Goal: Information Seeking & Learning: Learn about a topic

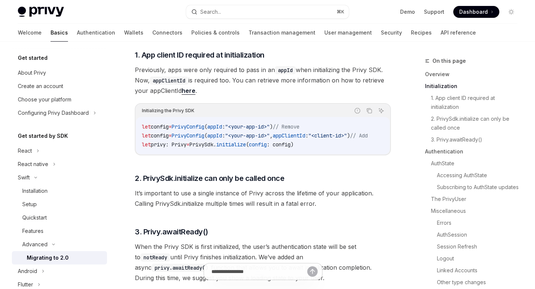
scroll to position [133, 0]
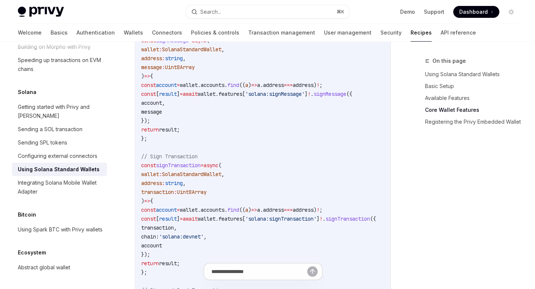
scroll to position [495, 0]
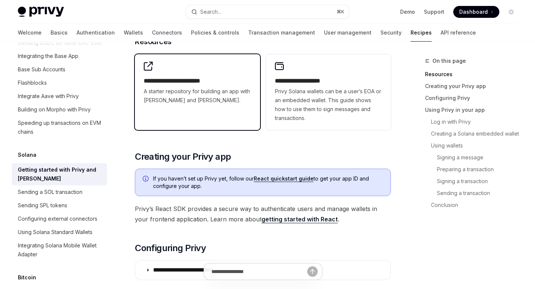
scroll to position [109, 0]
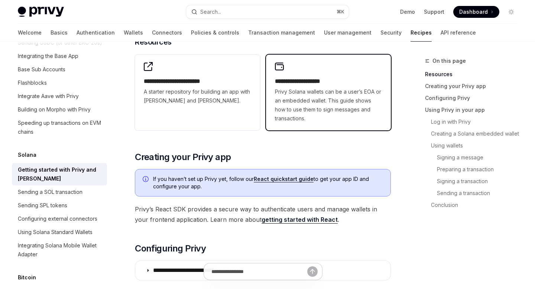
click at [301, 89] on span "Privy Solana wallets can be a user’s EOA or an embedded wallet. This guide show…" at bounding box center [328, 105] width 107 height 36
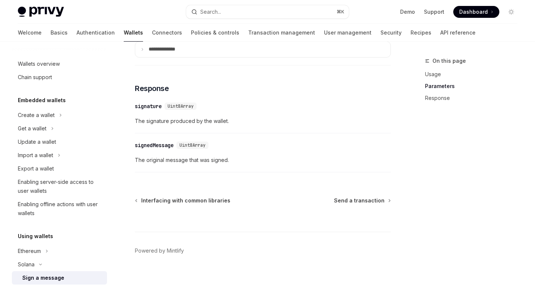
scroll to position [613, 0]
click at [64, 68] on div "Wallets overview" at bounding box center [60, 63] width 85 height 9
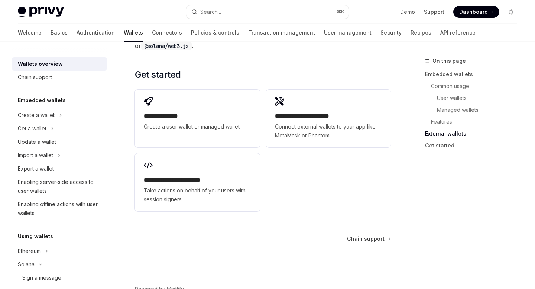
scroll to position [1212, 0]
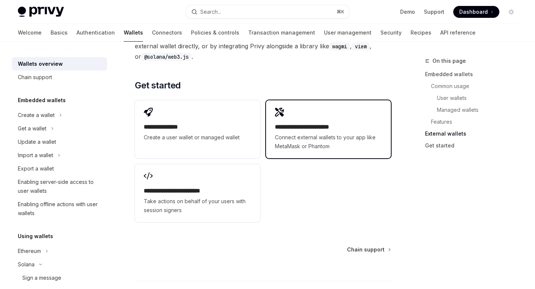
click at [310, 142] on span "Connect external wallets to your app like MetaMask or Phantom" at bounding box center [328, 142] width 107 height 18
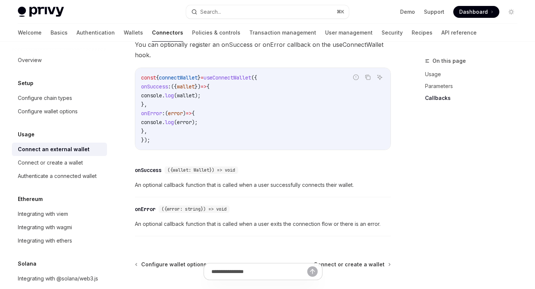
scroll to position [539, 0]
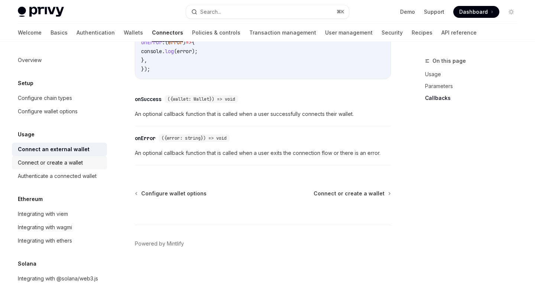
click at [71, 162] on div "Connect or create a wallet" at bounding box center [50, 162] width 65 height 9
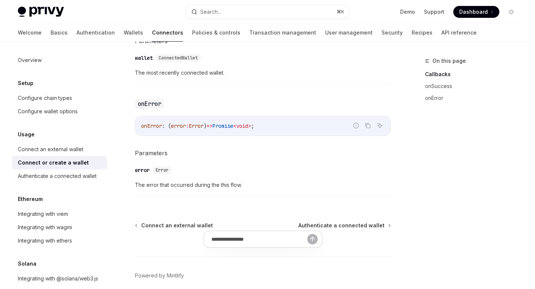
scroll to position [544, 0]
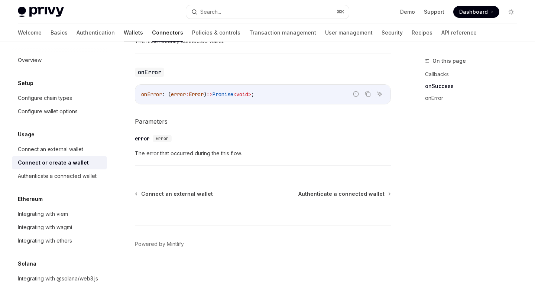
click at [124, 35] on link "Wallets" at bounding box center [133, 33] width 19 height 18
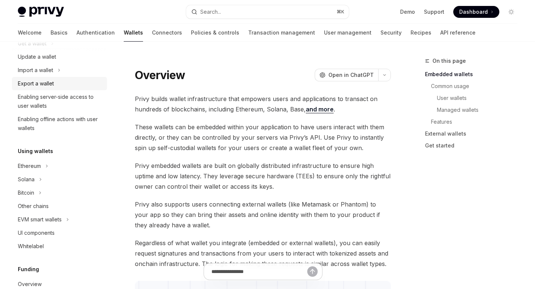
scroll to position [170, 0]
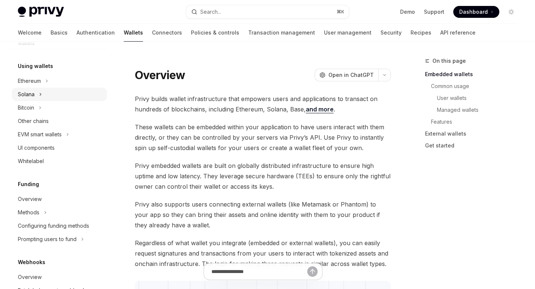
click at [41, 98] on icon at bounding box center [40, 94] width 3 height 9
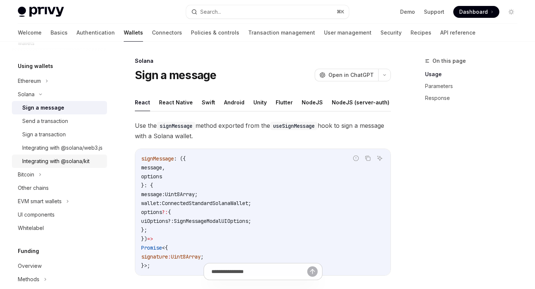
click at [64, 166] on div "Integrating with @solana/kit" at bounding box center [55, 161] width 67 height 9
type textarea "*"
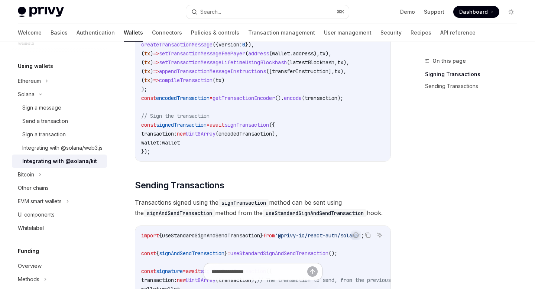
scroll to position [687, 0]
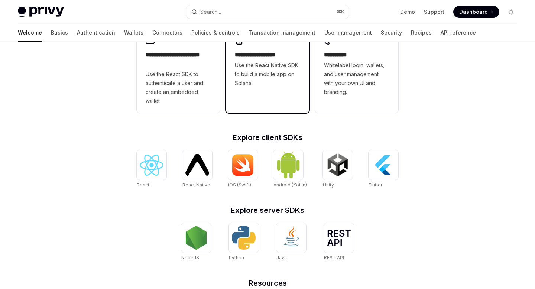
scroll to position [232, 0]
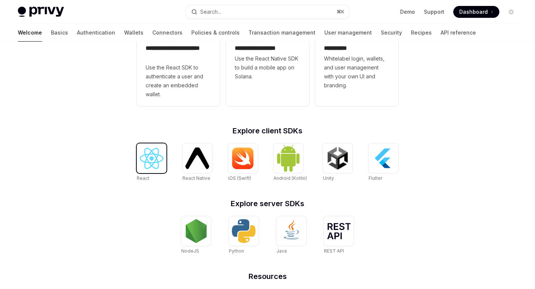
click at [162, 166] on img at bounding box center [152, 158] width 24 height 21
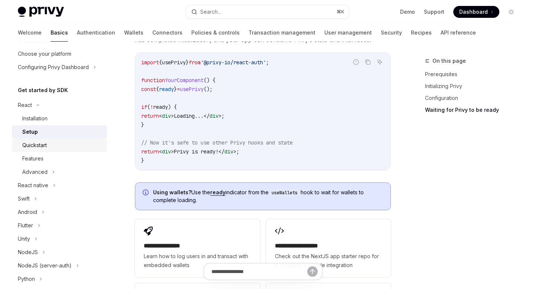
scroll to position [50, 0]
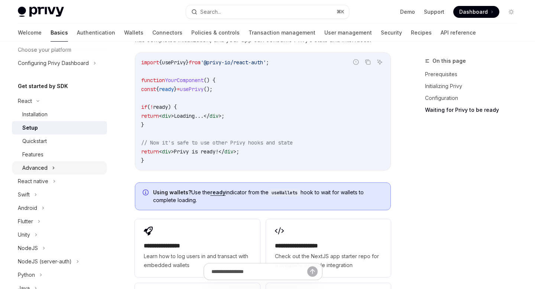
click at [57, 168] on div "Advanced" at bounding box center [59, 167] width 95 height 13
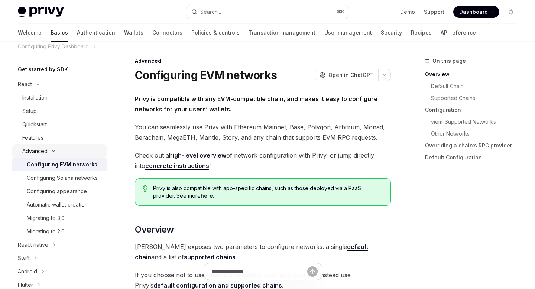
scroll to position [68, 0]
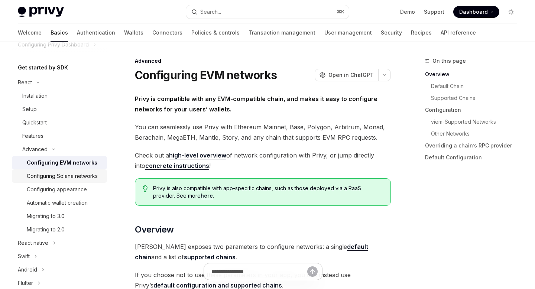
click at [59, 173] on div "Configuring Solana networks" at bounding box center [62, 176] width 71 height 9
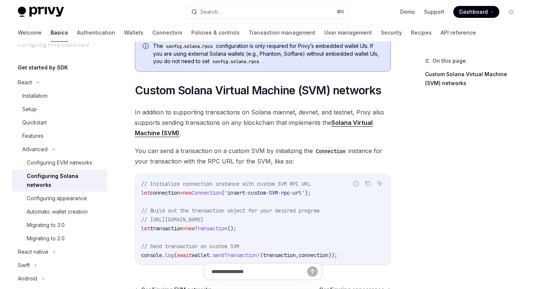
scroll to position [347, 0]
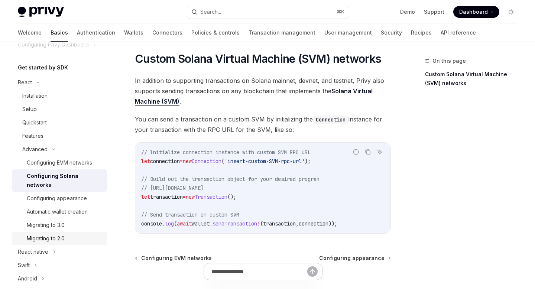
click at [61, 234] on div "Migrating to 2.0" at bounding box center [46, 238] width 38 height 9
type textarea "*"
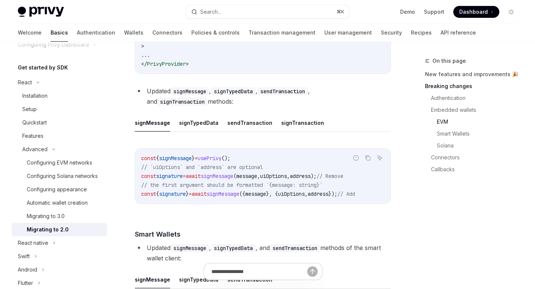
scroll to position [1087, 0]
